Goal: Register for event/course

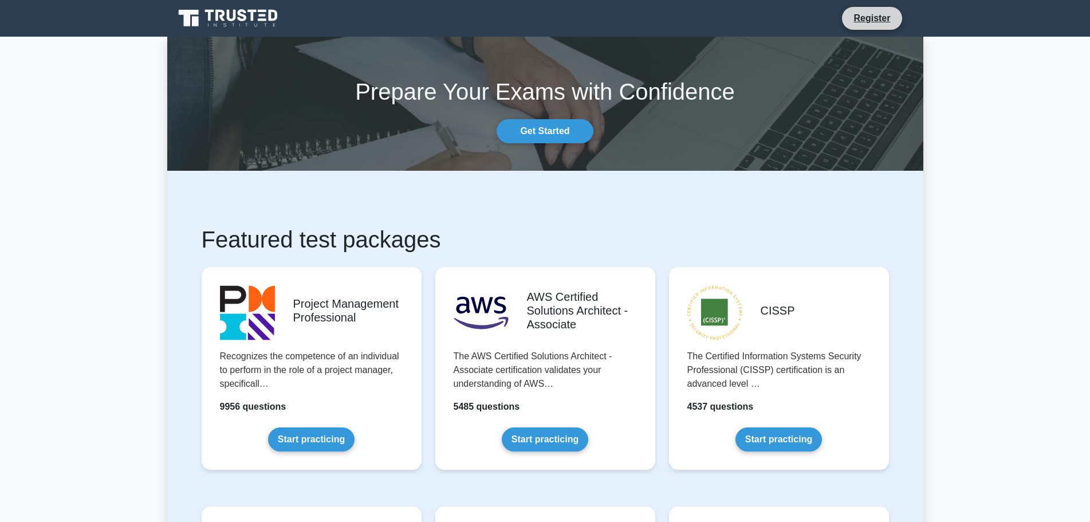
click at [876, 26] on li "Register" at bounding box center [871, 18] width 61 height 24
click at [857, 6] on div "Register" at bounding box center [545, 18] width 756 height 27
click at [861, 11] on link "Register" at bounding box center [871, 18] width 50 height 14
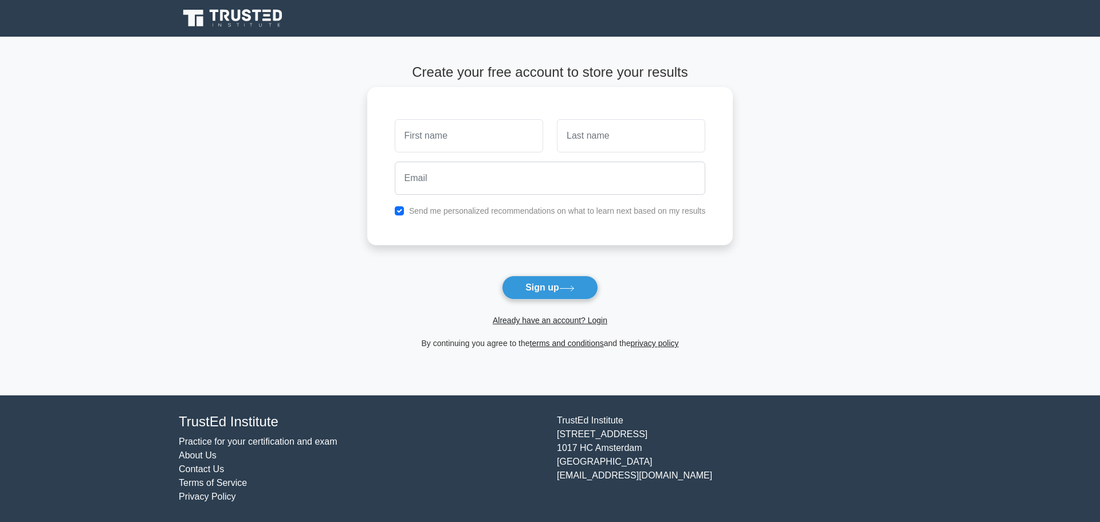
click at [487, 144] on input "text" at bounding box center [469, 135] width 148 height 33
click at [412, 181] on input "email" at bounding box center [550, 177] width 311 height 33
paste input "tayte.jaxtyn@freedrops.org"
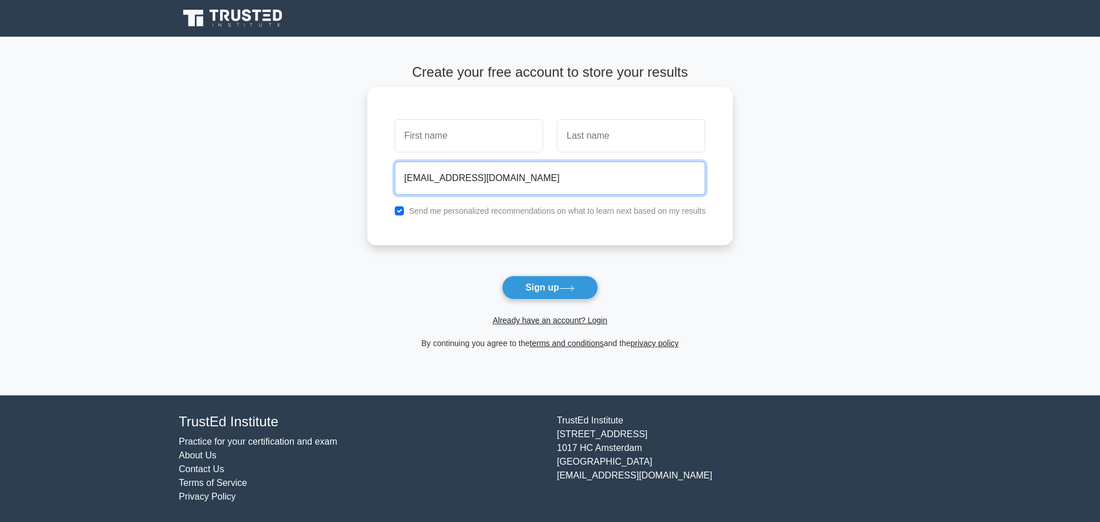
type input "tayte.jaxtyn@freedrops.org"
click at [417, 140] on input "text" at bounding box center [469, 135] width 148 height 33
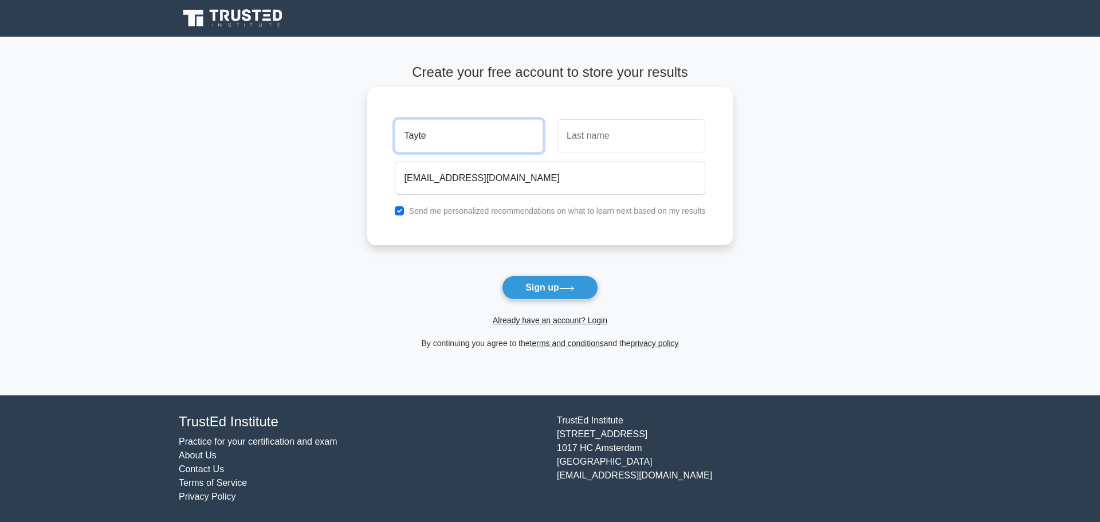
type input "Tayte"
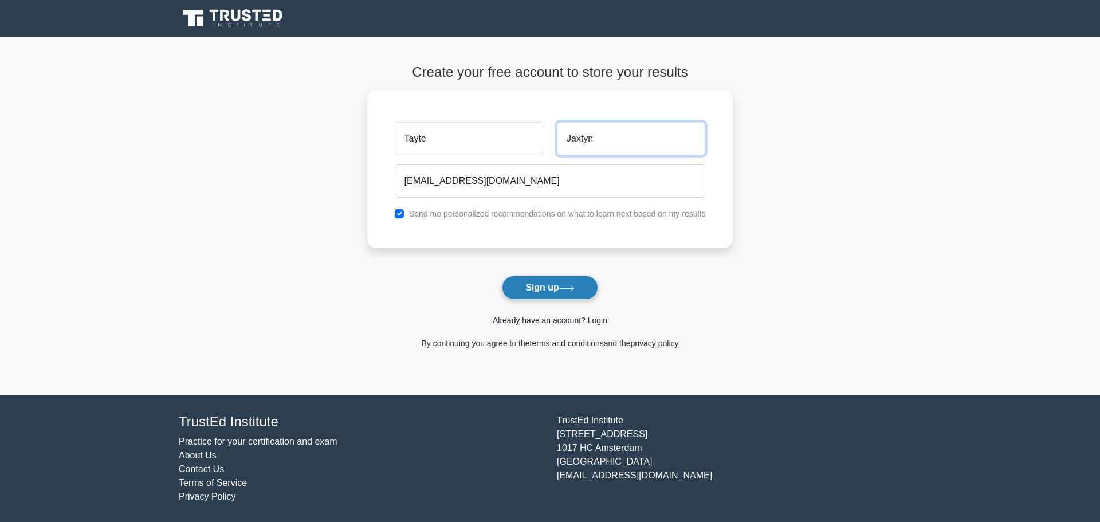
type input "Jaxtyn"
click at [574, 279] on button "Sign up" at bounding box center [550, 287] width 96 height 24
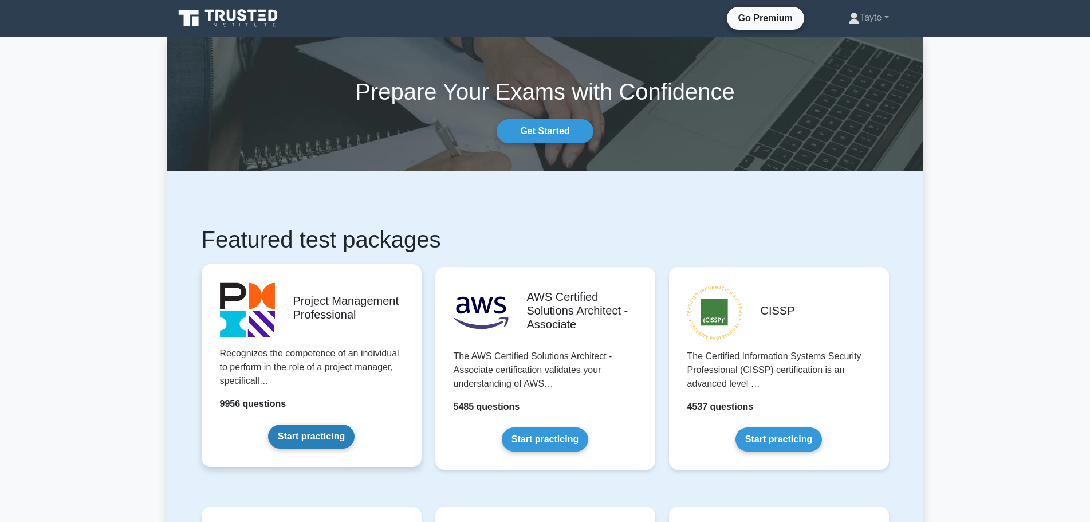
click at [322, 424] on link "Start practicing" at bounding box center [311, 436] width 86 height 24
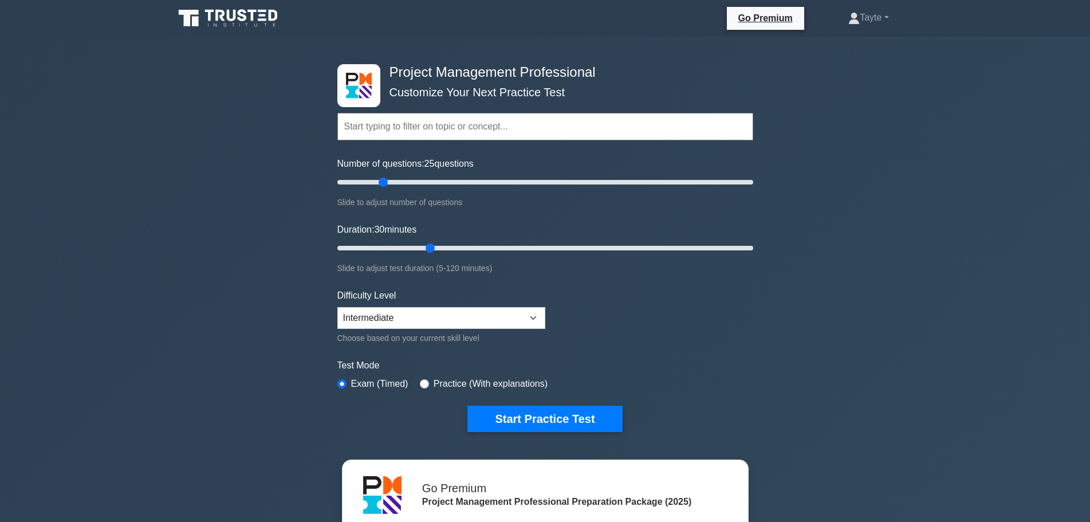
click at [470, 385] on label "Practice (With explanations)" at bounding box center [491, 384] width 114 height 14
click at [426, 383] on input "radio" at bounding box center [424, 383] width 9 height 9
radio input "true"
click at [343, 385] on input "radio" at bounding box center [341, 383] width 9 height 9
radio input "true"
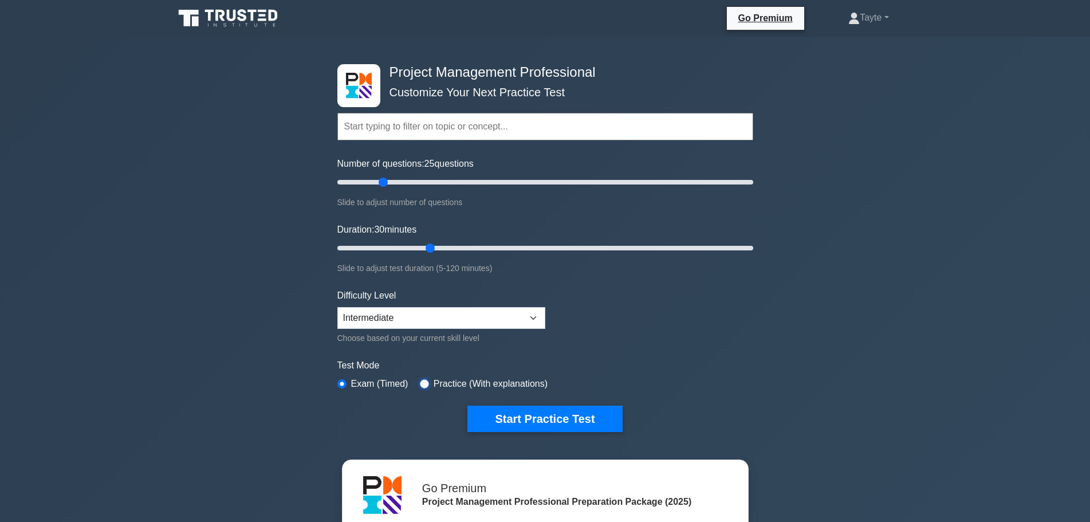
click at [421, 385] on input "radio" at bounding box center [424, 383] width 9 height 9
radio input "true"
click at [478, 419] on button "Start Practice Test" at bounding box center [544, 418] width 155 height 26
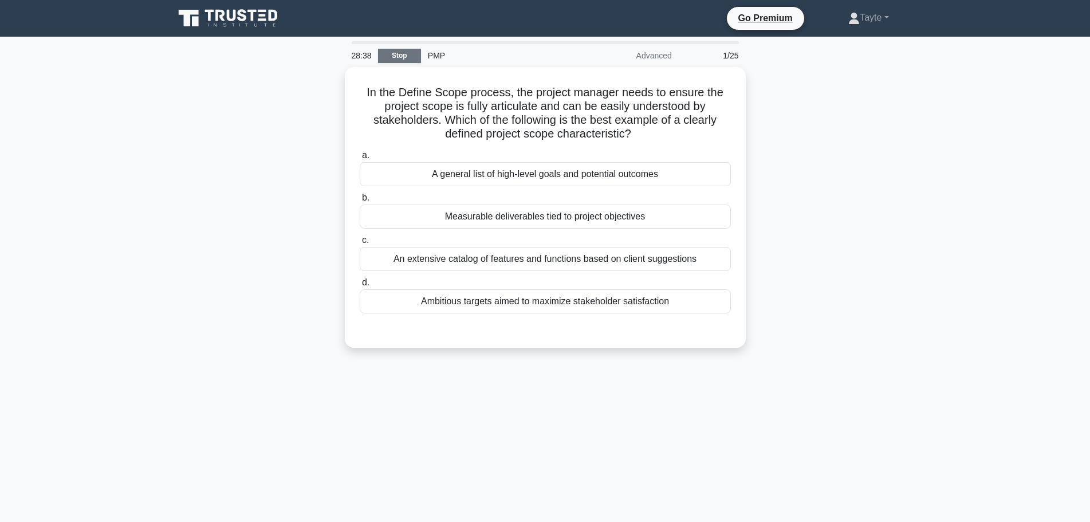
click at [396, 60] on link "Stop" at bounding box center [399, 56] width 43 height 14
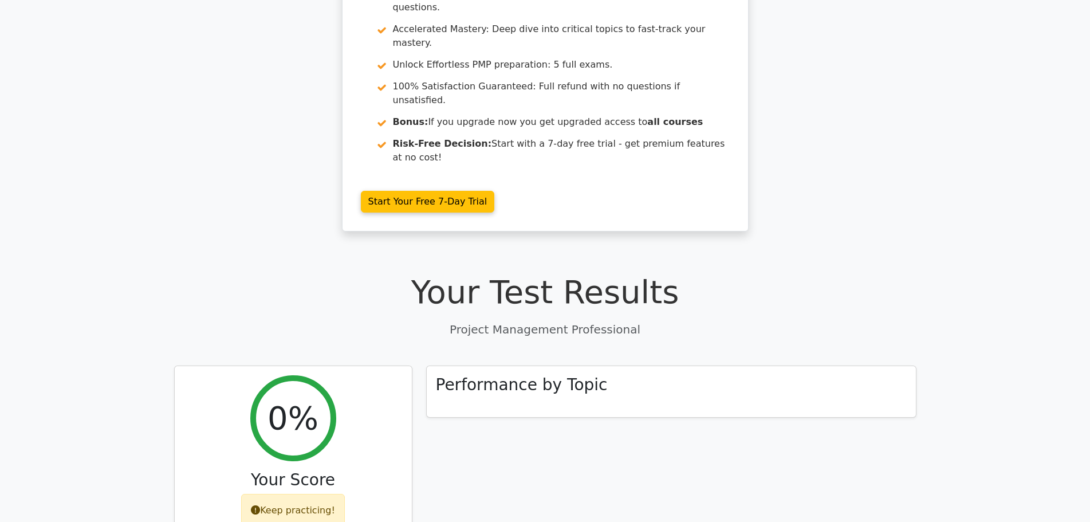
scroll to position [153, 0]
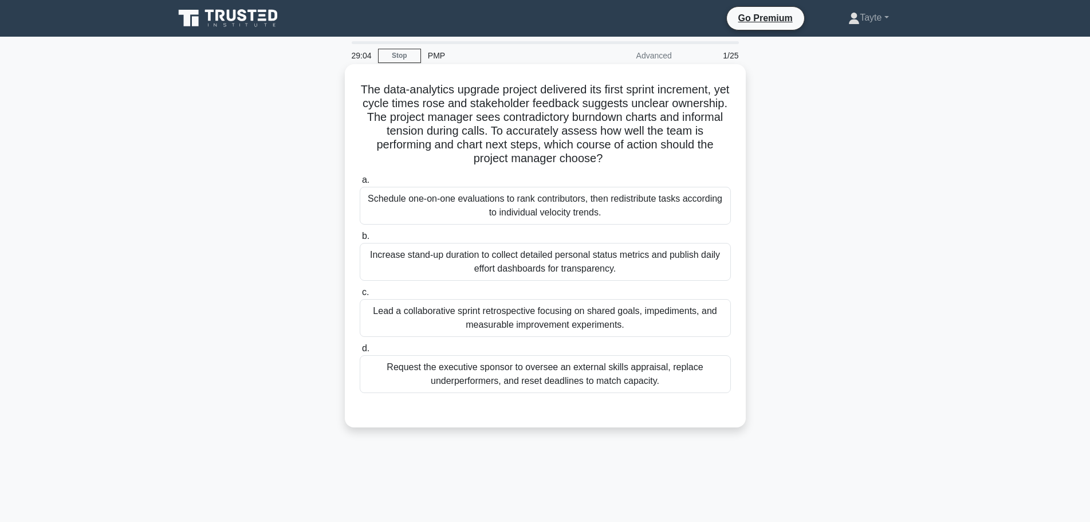
drag, startPoint x: 392, startPoint y: 86, endPoint x: 617, endPoint y: 165, distance: 239.1
click at [617, 165] on h5 "The data-analytics upgrade project delivered its first sprint increment, yet cy…" at bounding box center [544, 124] width 373 height 84
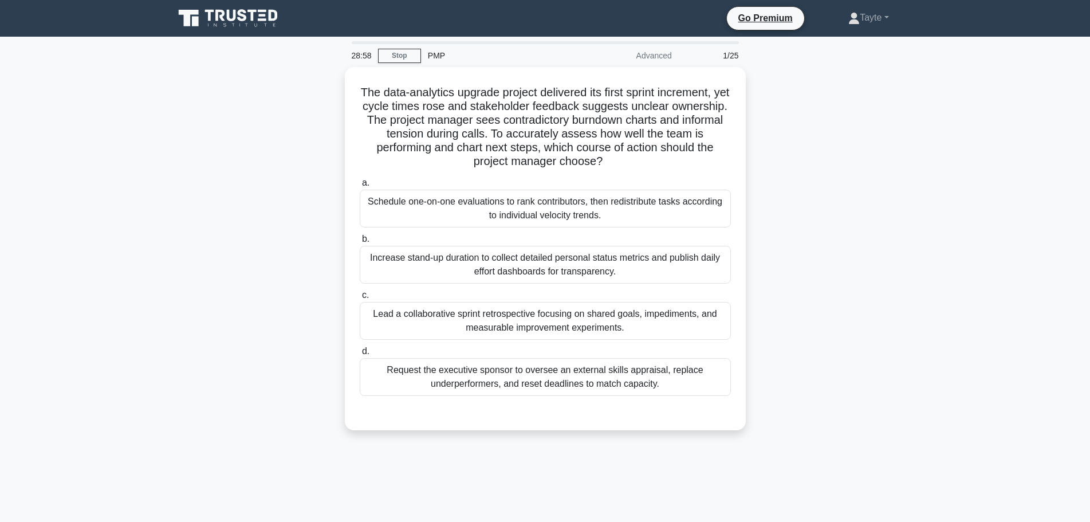
click at [829, 185] on div "The data-analytics upgrade project delivered its first sprint increment, yet cy…" at bounding box center [545, 255] width 756 height 377
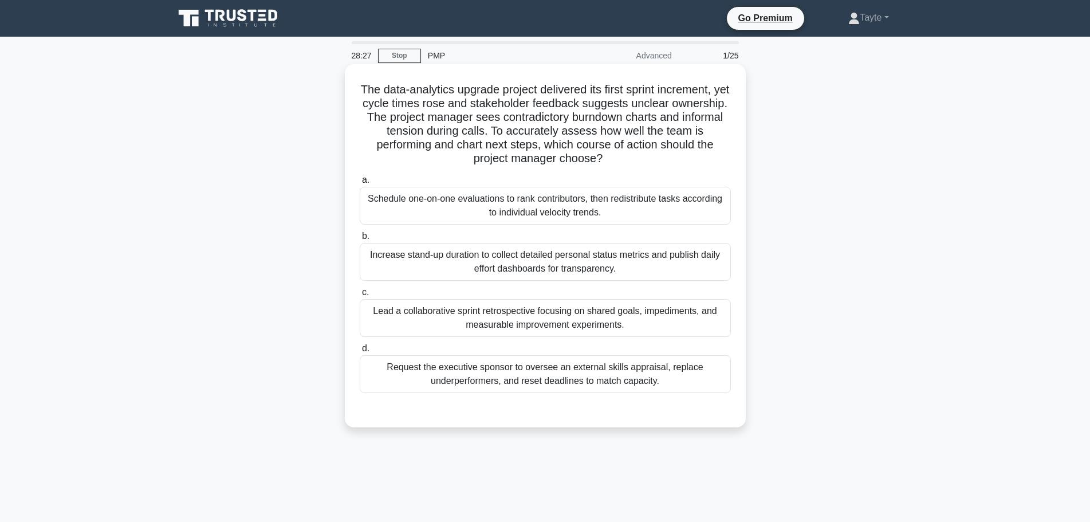
click at [544, 212] on div "Schedule one-on-one evaluations to rank contributors, then redistribute tasks a…" at bounding box center [545, 206] width 371 height 38
click at [360, 184] on input "a. Schedule one-on-one evaluations to rank contributors, then redistribute task…" at bounding box center [360, 179] width 0 height 7
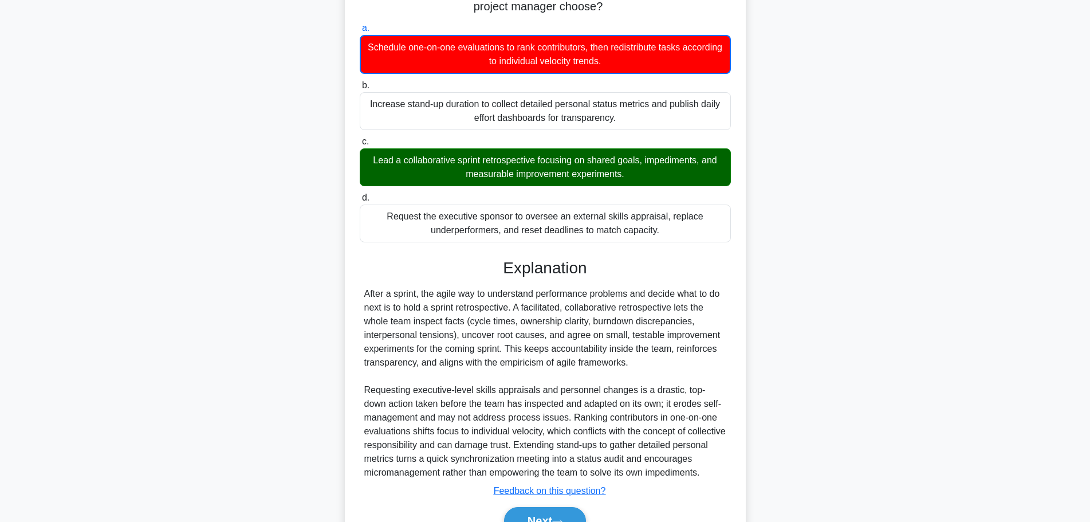
scroll to position [153, 0]
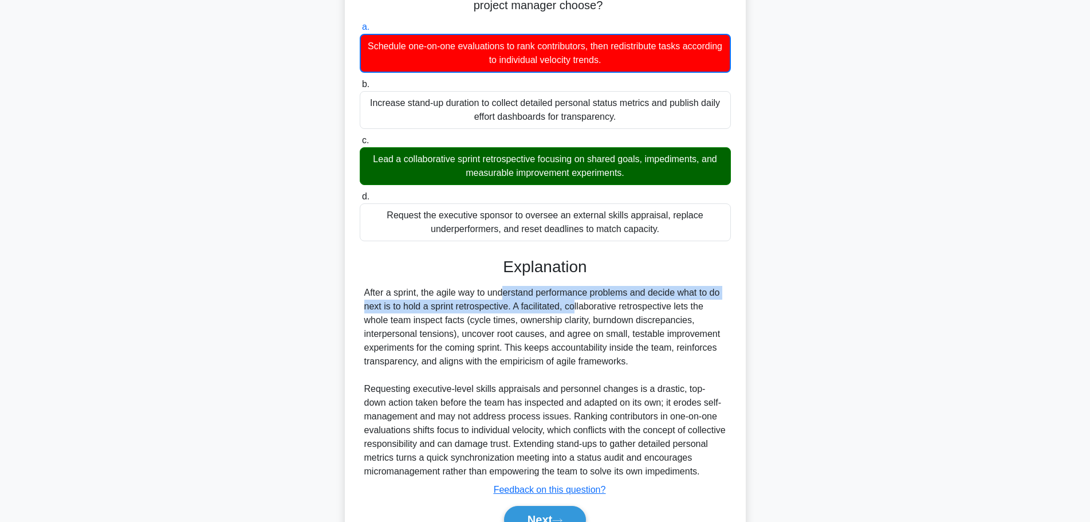
drag, startPoint x: 432, startPoint y: 293, endPoint x: 515, endPoint y: 309, distance: 84.0
click at [515, 309] on div "After a sprint, the agile way to understand performance problems and decide wha…" at bounding box center [545, 382] width 362 height 192
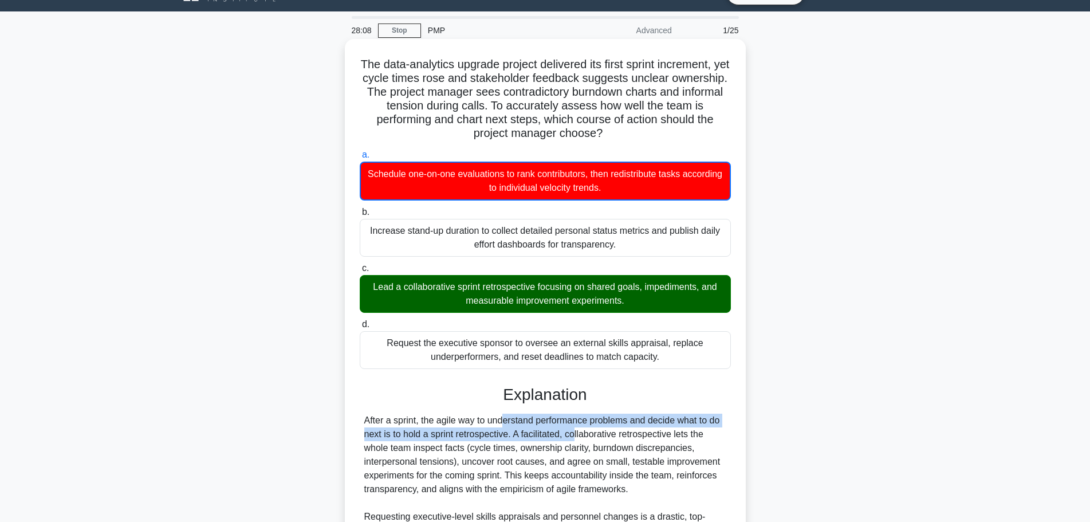
scroll to position [0, 0]
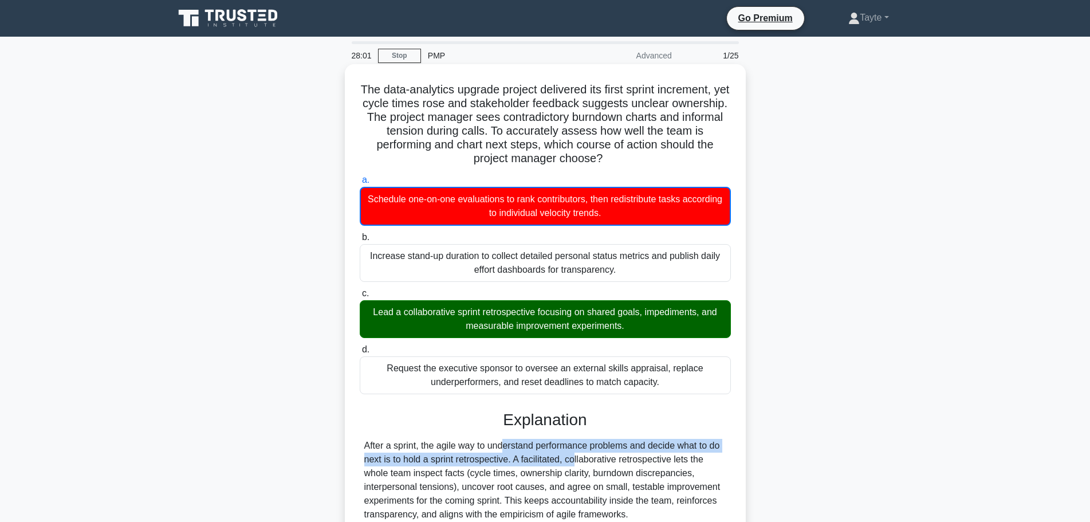
click at [544, 329] on div "Lead a collaborative sprint retrospective focusing on shared goals, impediments…" at bounding box center [545, 319] width 371 height 38
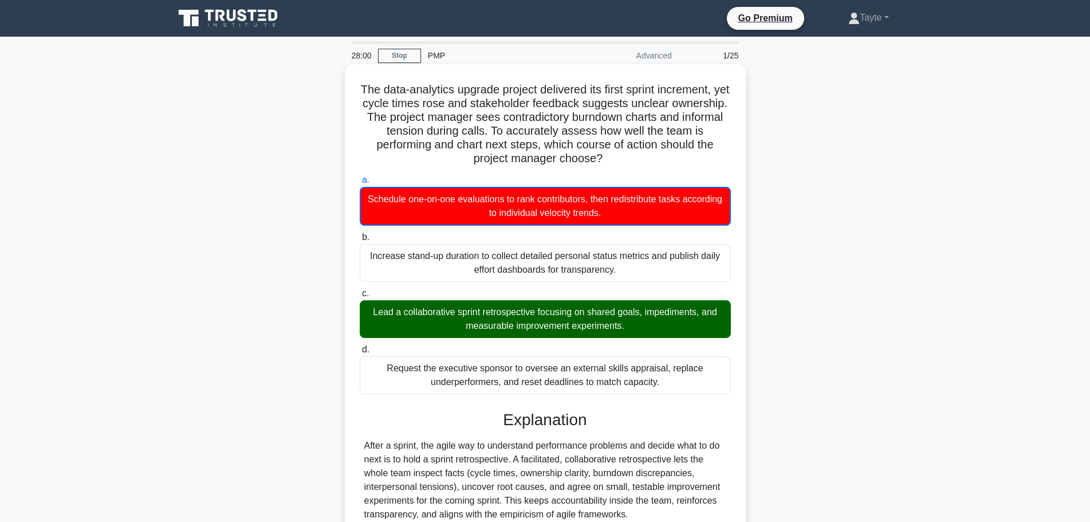
click at [555, 343] on label "d. Request the executive sponsor to oversee an external skills appraisal, repla…" at bounding box center [545, 368] width 371 height 52
click at [360, 346] on input "d. Request the executive sponsor to oversee an external skills appraisal, repla…" at bounding box center [360, 349] width 0 height 7
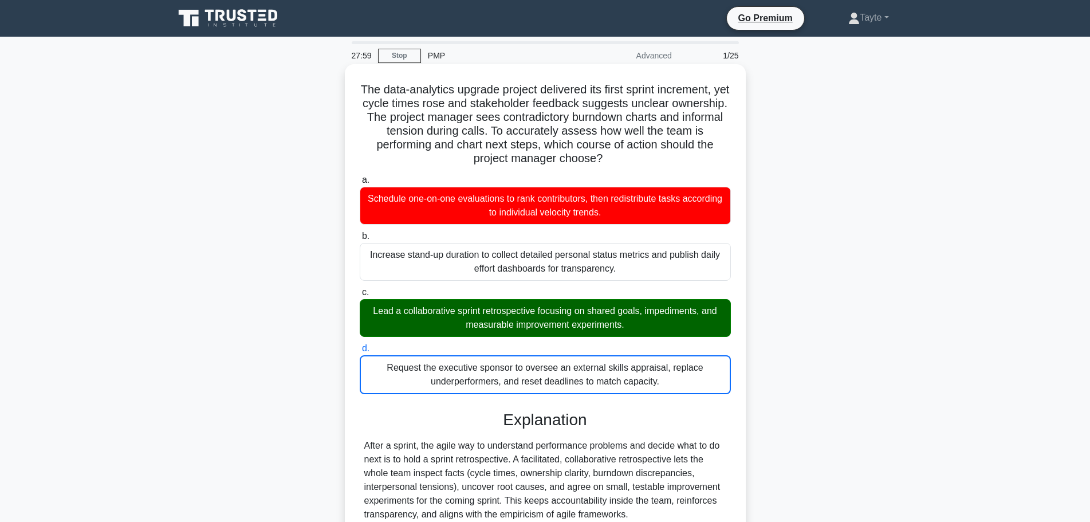
click at [465, 317] on div "Lead a collaborative sprint retrospective focusing on shared goals, impediments…" at bounding box center [545, 318] width 371 height 38
click at [360, 296] on input "c. Lead a collaborative sprint retrospective focusing on shared goals, impedime…" at bounding box center [360, 292] width 0 height 7
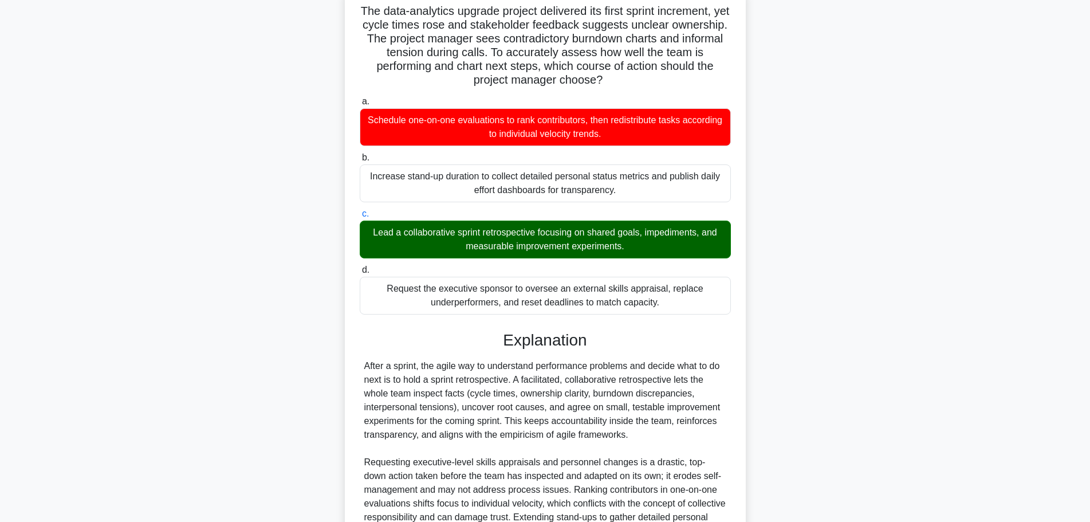
scroll to position [226, 0]
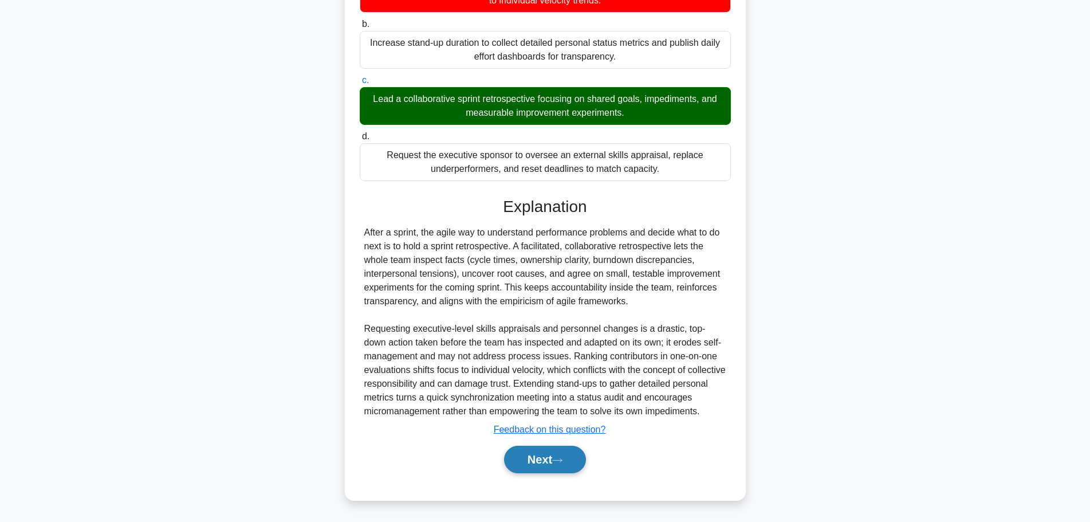
click at [531, 462] on button "Next" at bounding box center [545, 459] width 82 height 27
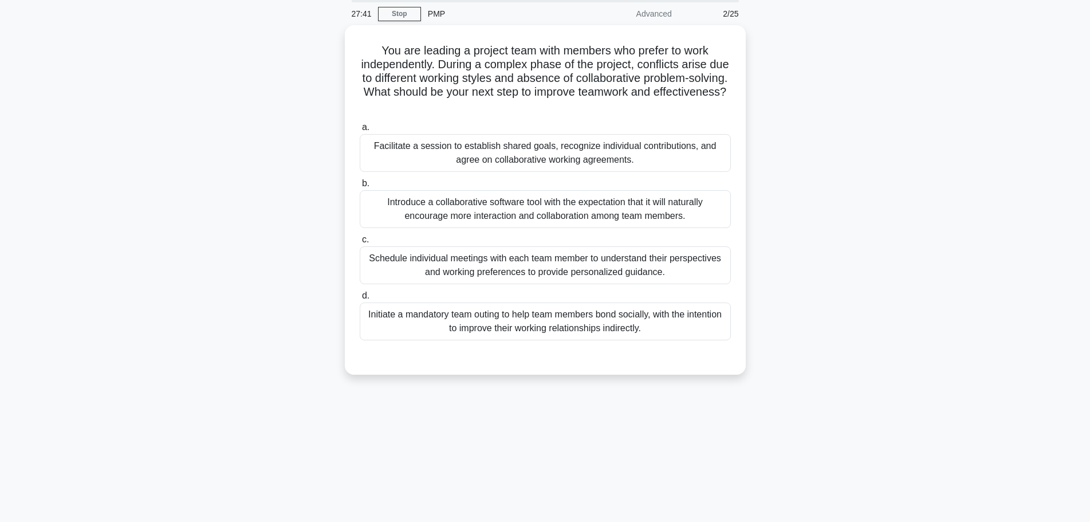
scroll to position [0, 0]
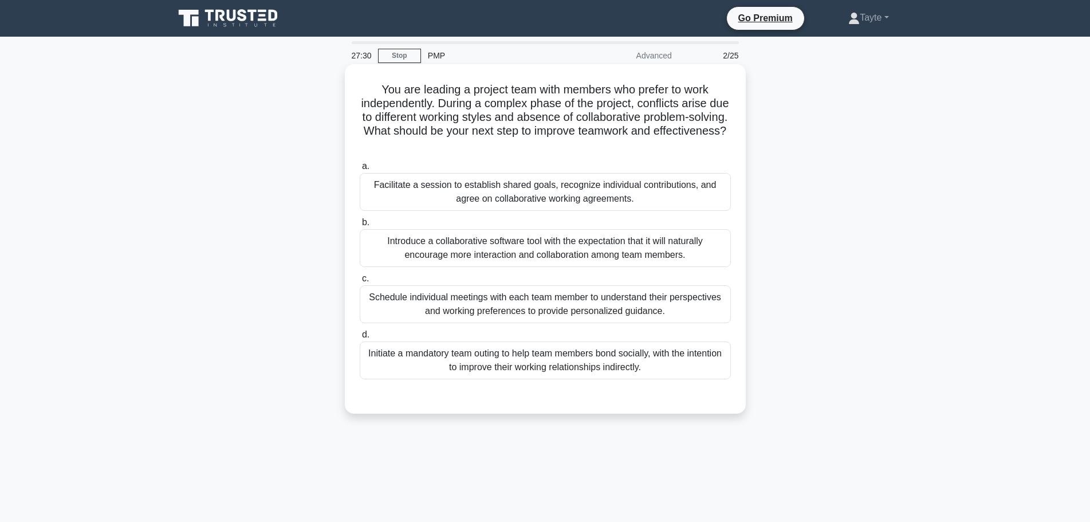
drag, startPoint x: 452, startPoint y: 90, endPoint x: 594, endPoint y: 144, distance: 152.1
click at [594, 144] on h5 "You are leading a project team with members who prefer to work independently. D…" at bounding box center [544, 117] width 373 height 70
click at [563, 148] on h5 "You are leading a project team with members who prefer to work independently. D…" at bounding box center [544, 117] width 373 height 70
drag, startPoint x: 376, startPoint y: 117, endPoint x: 581, endPoint y: 120, distance: 205.0
click at [581, 120] on h5 "You are leading a project team with members who prefer to work independently. D…" at bounding box center [544, 117] width 373 height 70
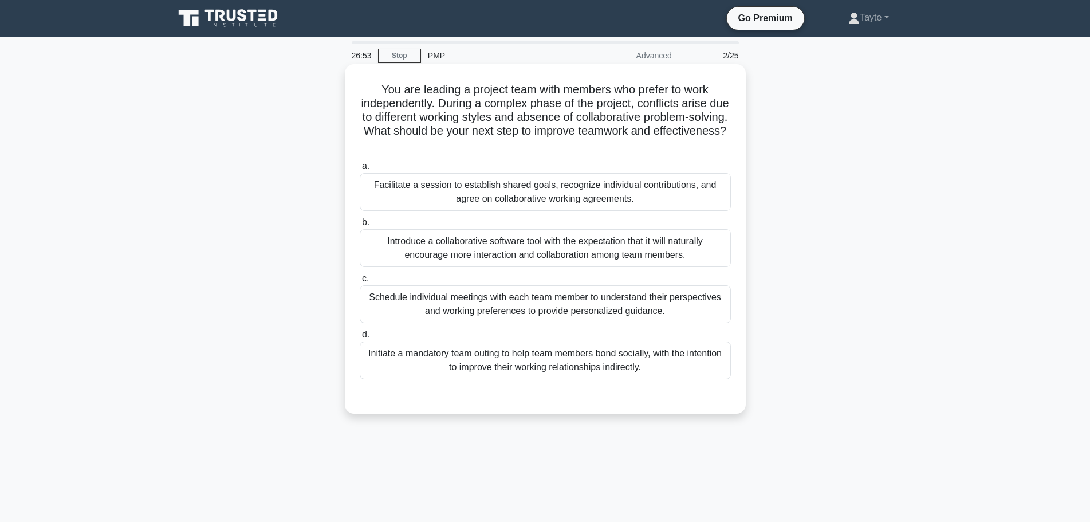
click at [542, 305] on div "Schedule individual meetings with each team member to understand their perspect…" at bounding box center [545, 304] width 371 height 38
click at [360, 282] on input "c. Schedule individual meetings with each team member to understand their persp…" at bounding box center [360, 278] width 0 height 7
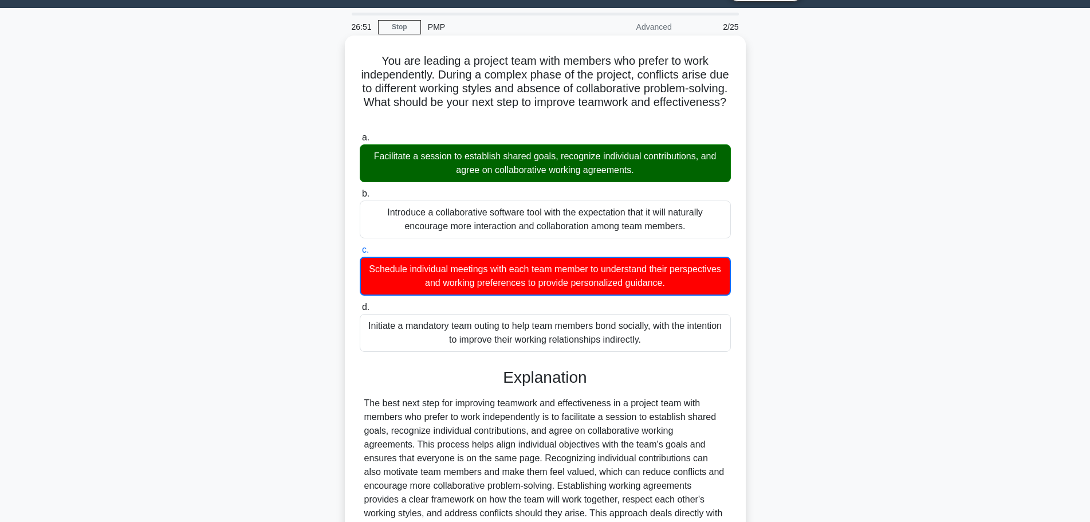
scroll to position [76, 0]
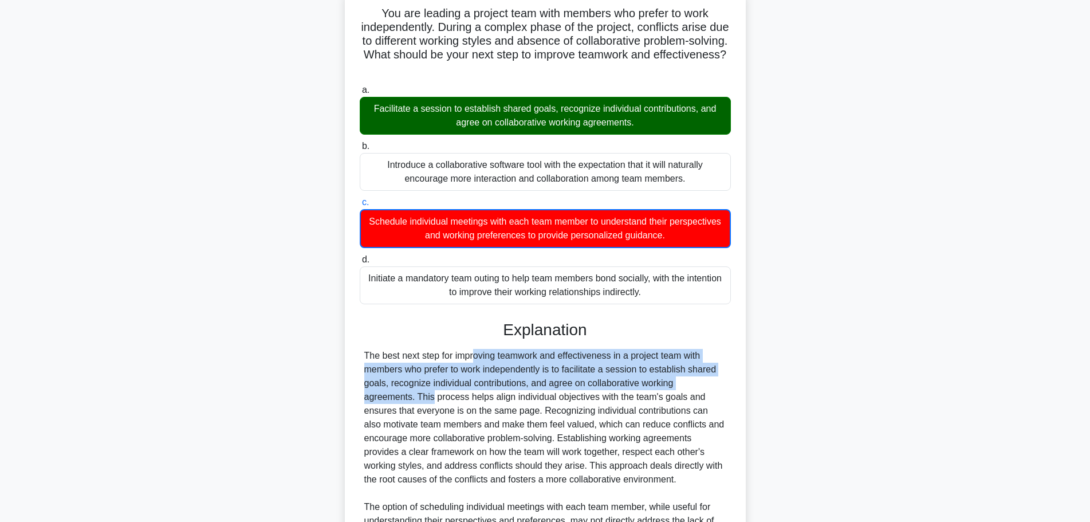
drag, startPoint x: 404, startPoint y: 354, endPoint x: 706, endPoint y: 381, distance: 302.5
click at [711, 387] on div "The best next step for improving teamwork and effectiveness in a project team w…" at bounding box center [545, 493] width 362 height 289
click at [409, 369] on div "The best next step for improving teamwork and effectiveness in a project team w…" at bounding box center [545, 493] width 362 height 289
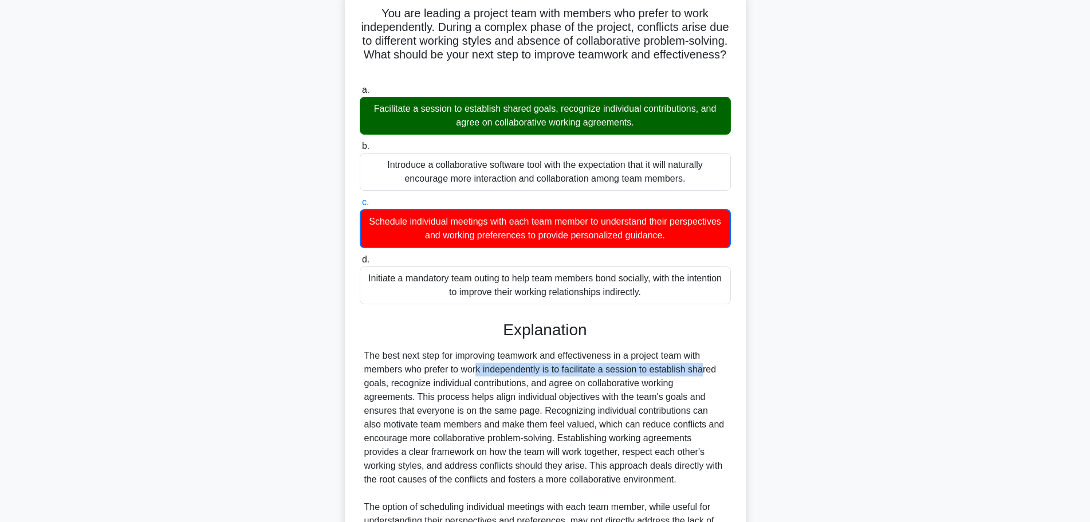
drag, startPoint x: 408, startPoint y: 369, endPoint x: 609, endPoint y: 372, distance: 201.0
click at [609, 372] on div "The best next step for improving teamwork and effectiveness in a project team w…" at bounding box center [545, 493] width 362 height 289
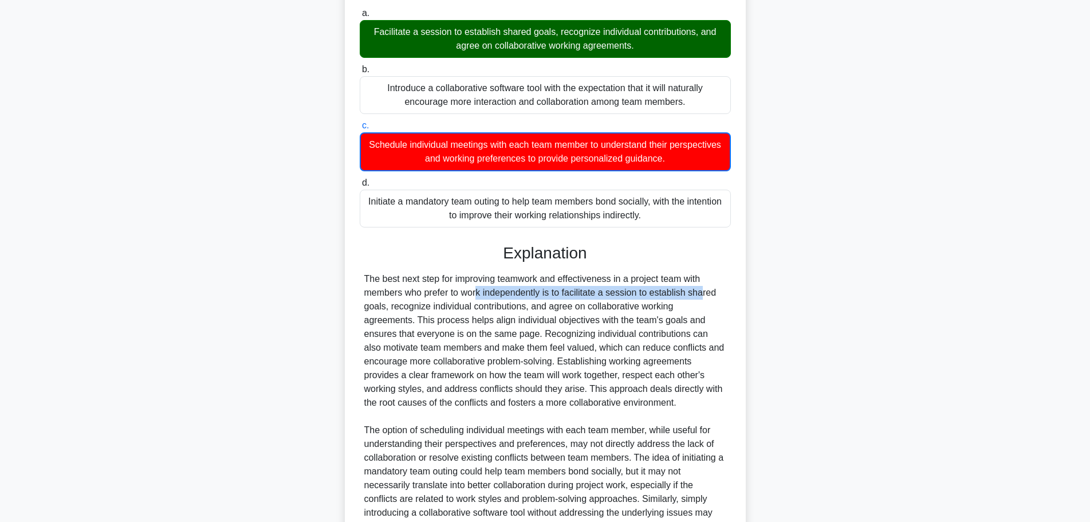
scroll to position [229, 0]
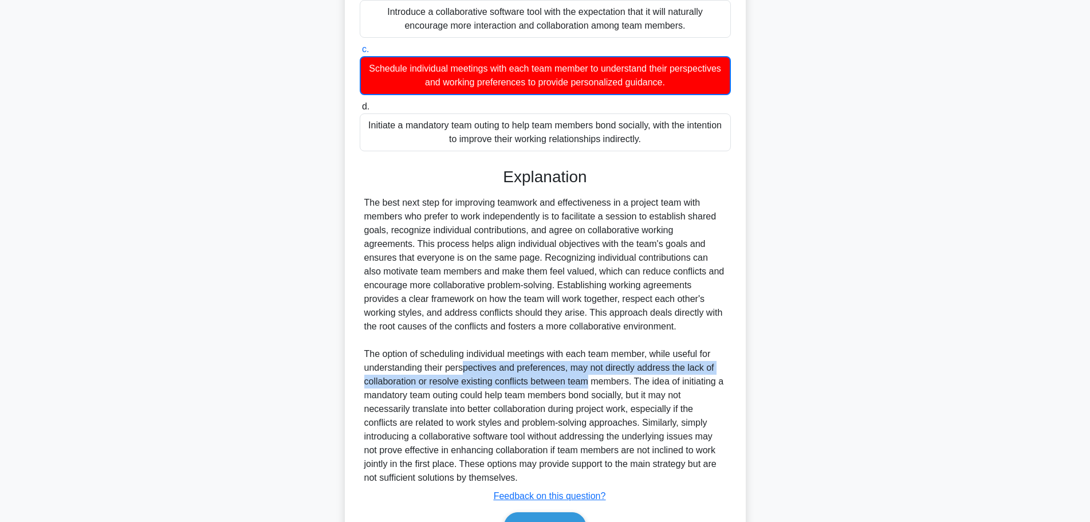
drag, startPoint x: 462, startPoint y: 363, endPoint x: 585, endPoint y: 381, distance: 125.0
click at [585, 381] on div "The best next step for improving teamwork and effectiveness in a project team w…" at bounding box center [545, 340] width 362 height 289
